Goal: Task Accomplishment & Management: Complete application form

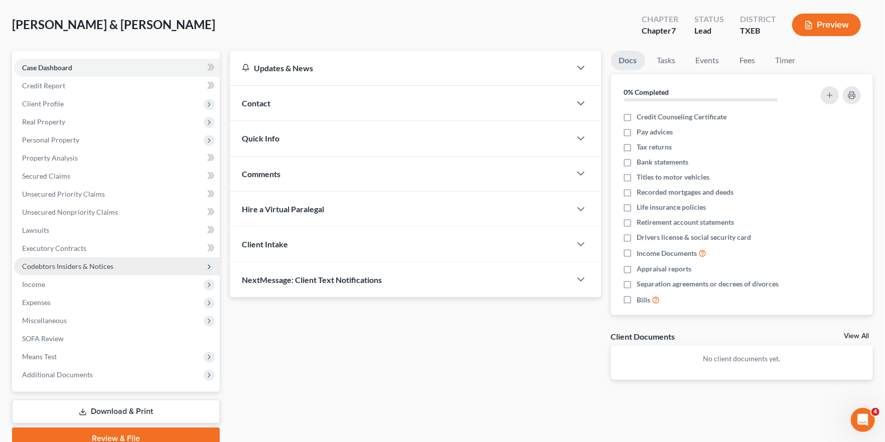
scroll to position [42, 0]
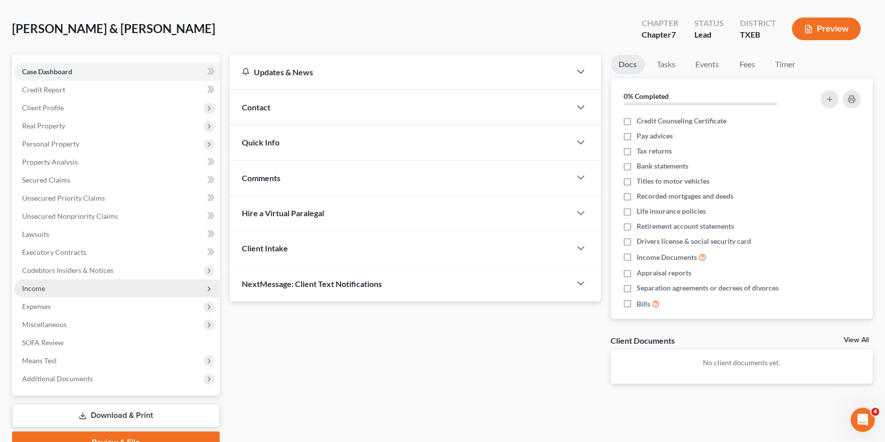
click at [90, 289] on span "Income" at bounding box center [117, 289] width 206 height 18
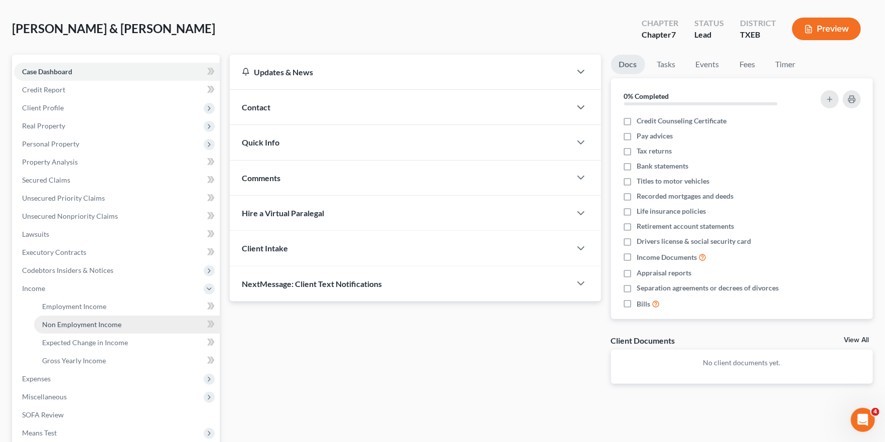
click at [134, 322] on link "Non Employment Income" at bounding box center [127, 325] width 186 height 18
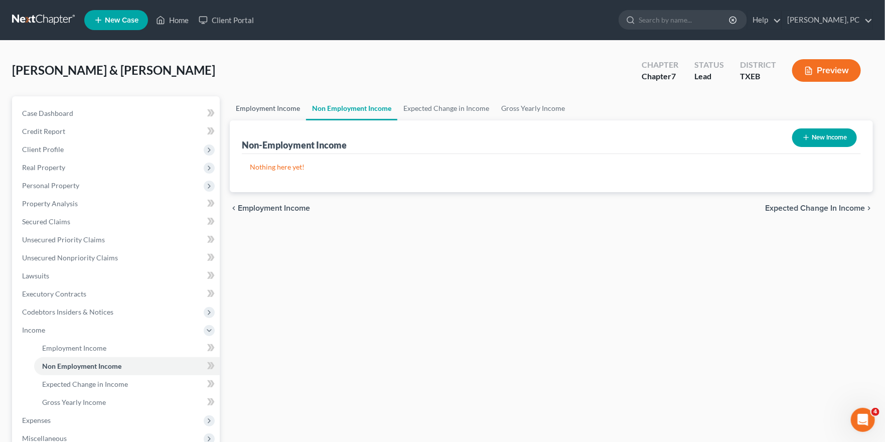
click at [284, 106] on link "Employment Income" at bounding box center [268, 108] width 76 height 24
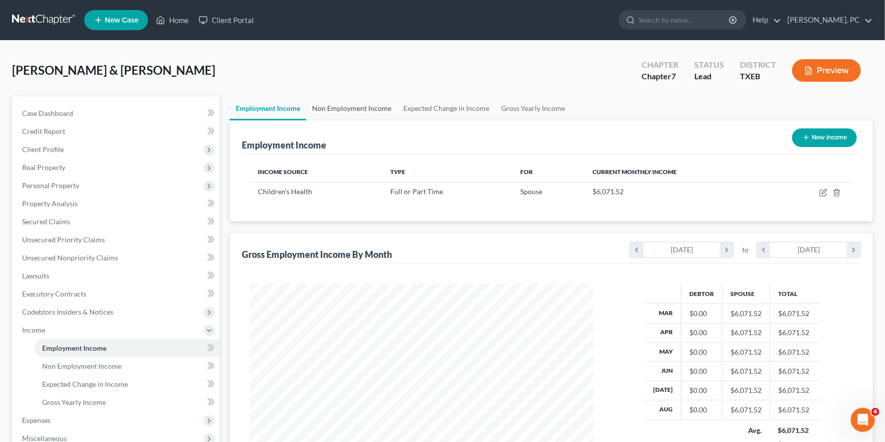
scroll to position [180, 363]
click at [349, 109] on link "Non Employment Income" at bounding box center [351, 108] width 91 height 24
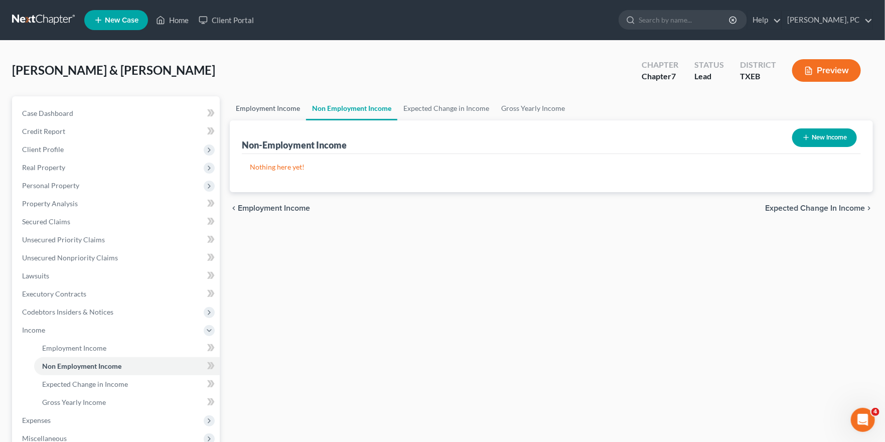
click at [271, 107] on link "Employment Income" at bounding box center [268, 108] width 76 height 24
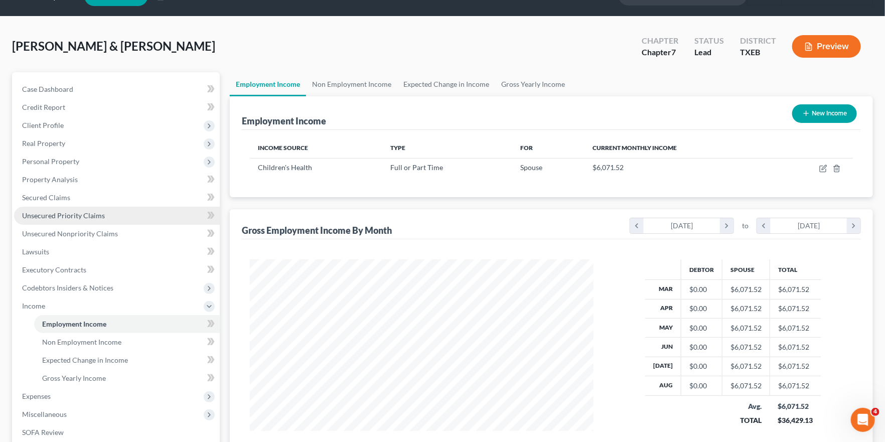
scroll to position [25, 0]
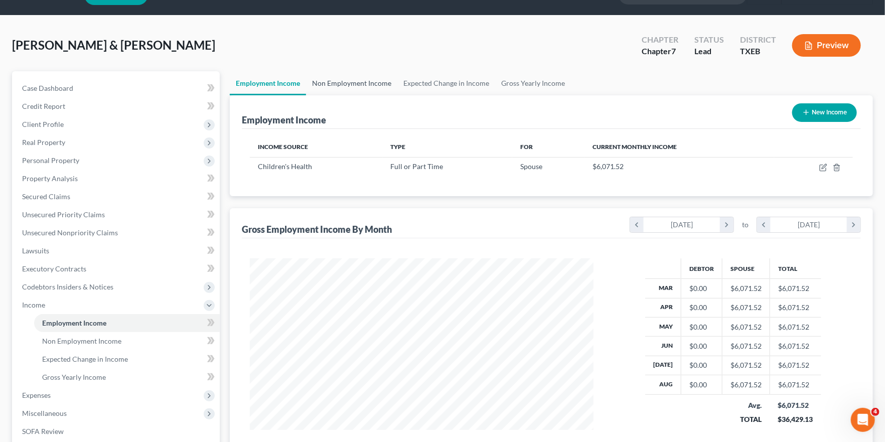
click at [345, 80] on link "Non Employment Income" at bounding box center [351, 83] width 91 height 24
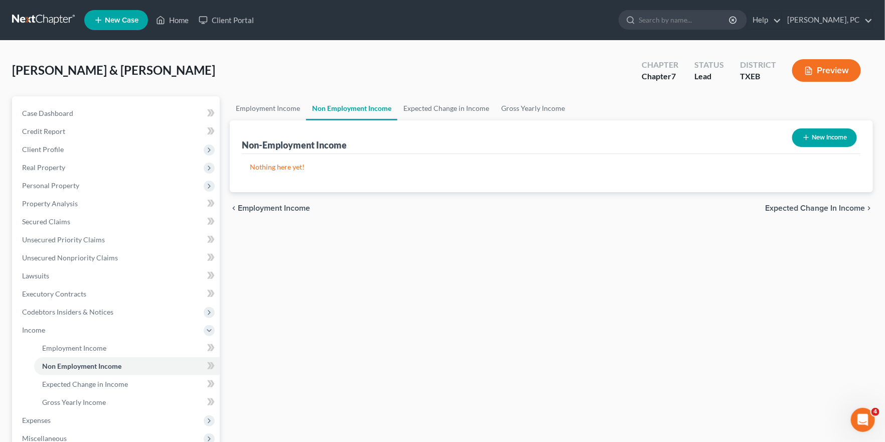
click at [814, 135] on button "New Income" at bounding box center [824, 137] width 65 height 19
select select "0"
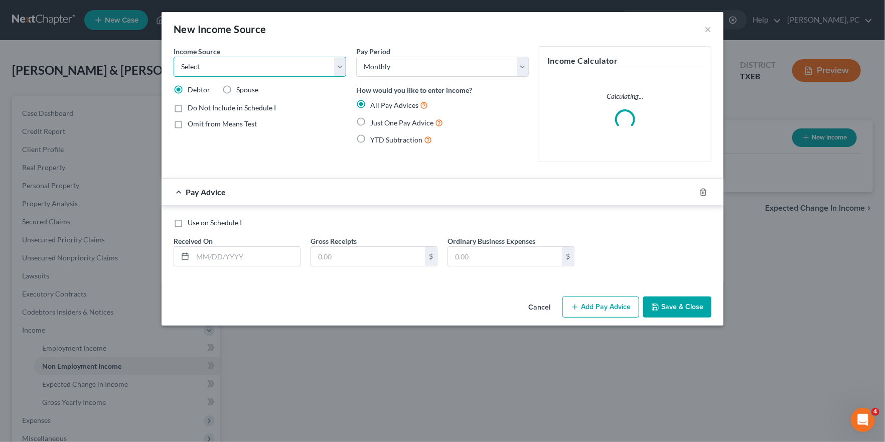
click at [271, 72] on select "Select Unemployment Disability (from employer) Pension Retirement Social Securi…" at bounding box center [260, 67] width 173 height 20
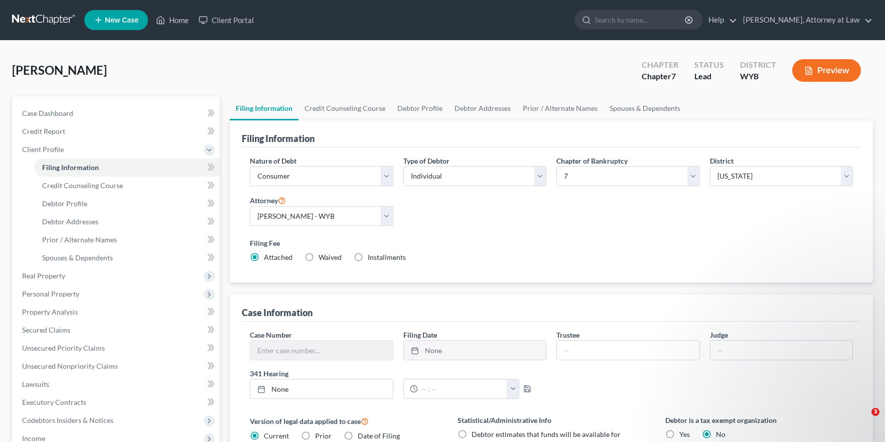
select select "1"
select select "0"
select select "92"
select select "0"
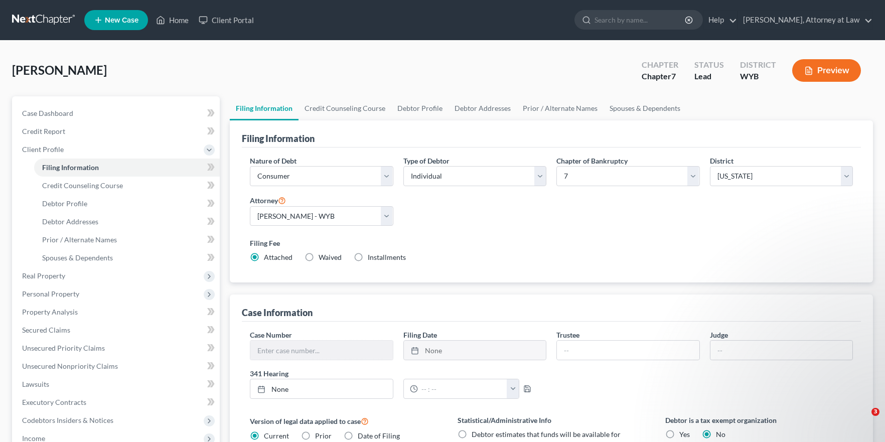
select select "53"
